Goal: Book appointment/travel/reservation

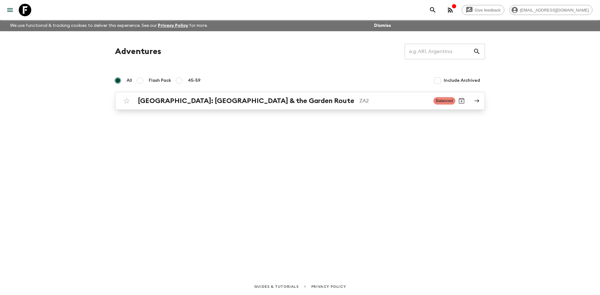
click at [203, 107] on div "[GEOGRAPHIC_DATA]: [GEOGRAPHIC_DATA] & the Garden Route ZA2 Balanced" at bounding box center [287, 101] width 335 height 12
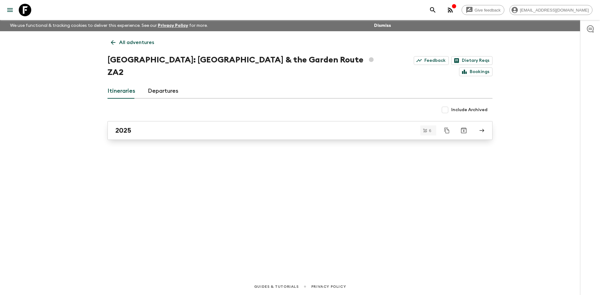
click at [203, 127] on div "2025" at bounding box center [293, 131] width 357 height 8
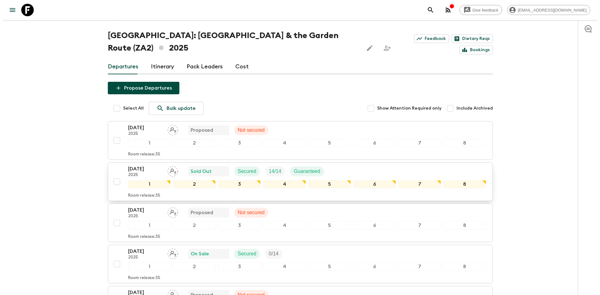
scroll to position [31, 0]
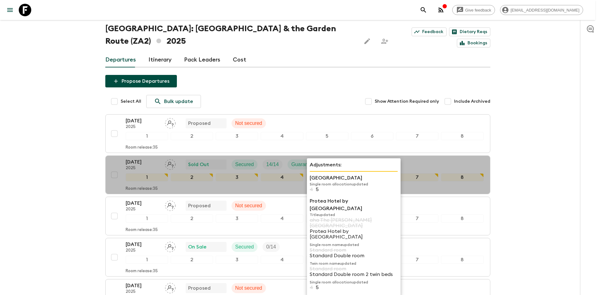
click at [342, 167] on p "Adjustments:" at bounding box center [354, 164] width 88 height 7
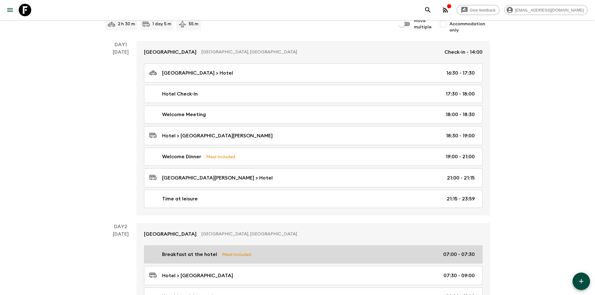
scroll to position [62, 0]
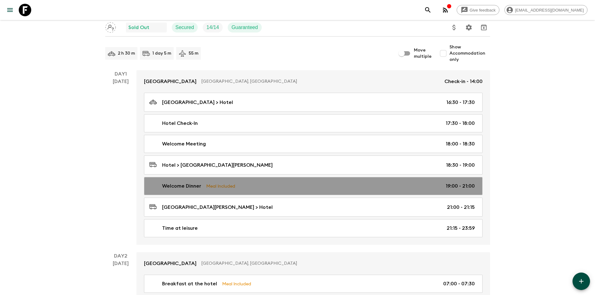
click at [237, 189] on div "Welcome Dinner Meal Included 19:00 - 21:00" at bounding box center [312, 185] width 326 height 7
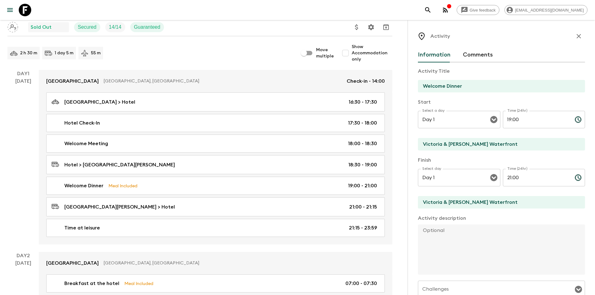
scroll to position [62, 0]
